Goal: Find specific page/section: Find specific page/section

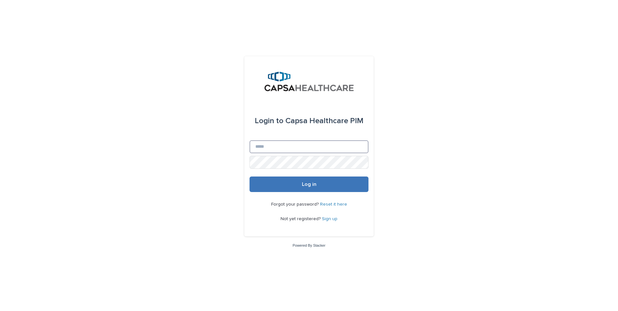
type input "**********"
click at [297, 187] on button "Log in" at bounding box center [308, 184] width 119 height 16
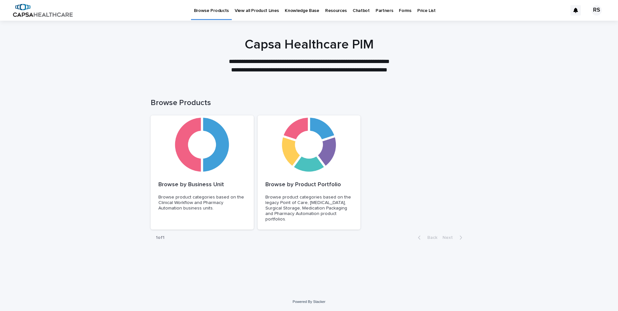
click at [415, 14] on link "Price List" at bounding box center [426, 10] width 24 height 20
